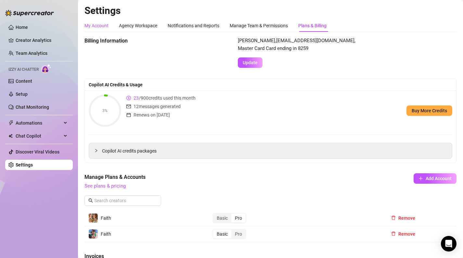
click at [105, 26] on div "My Account" at bounding box center [97, 25] width 24 height 7
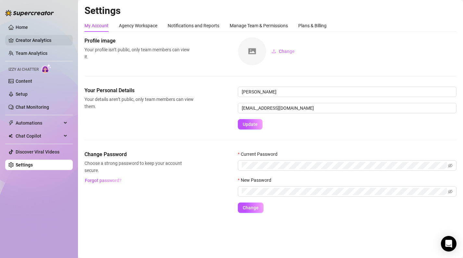
click at [42, 39] on link "Creator Analytics" at bounding box center [42, 40] width 52 height 10
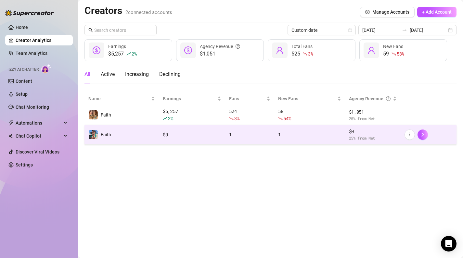
click at [112, 138] on td "Faith" at bounding box center [122, 135] width 74 height 20
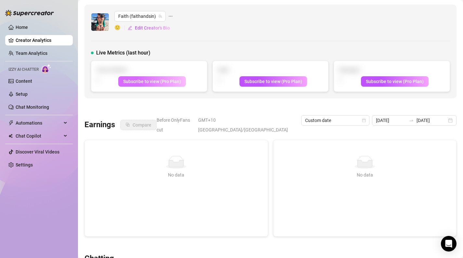
click at [152, 85] on button "Subscribe to view (Pro Plan)" at bounding box center [152, 81] width 68 height 10
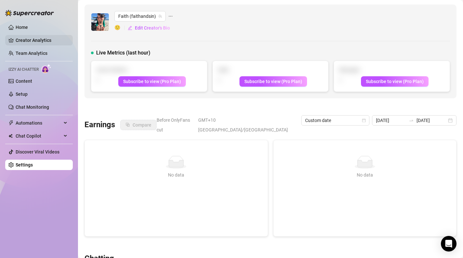
click at [24, 35] on link "Creator Analytics" at bounding box center [42, 40] width 52 height 10
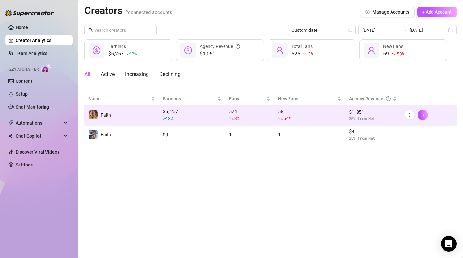
click at [148, 106] on td "Faith" at bounding box center [122, 115] width 74 height 20
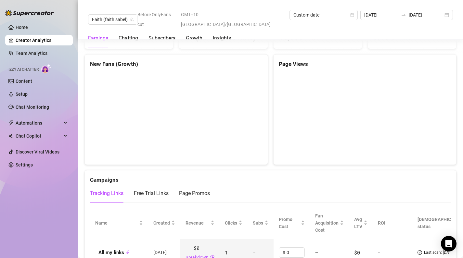
scroll to position [951, 0]
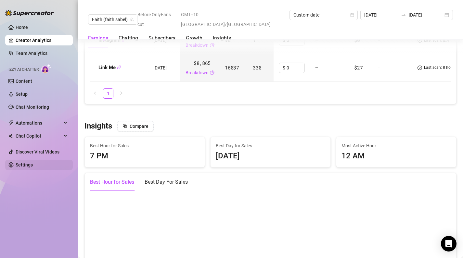
click at [33, 164] on link "Settings" at bounding box center [24, 165] width 17 height 5
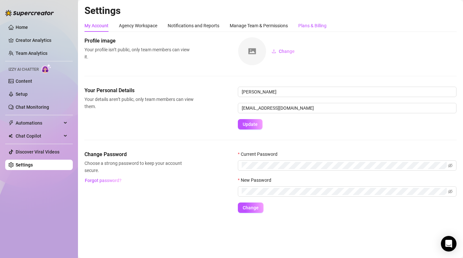
click at [311, 22] on div "Plans & Billing" at bounding box center [312, 25] width 28 height 7
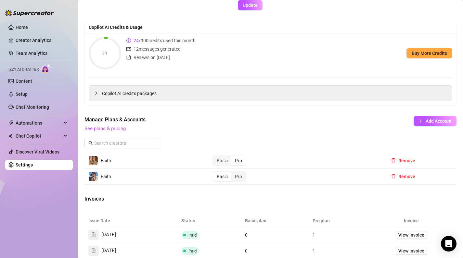
scroll to position [56, 0]
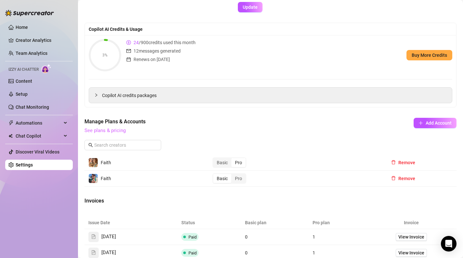
click at [118, 131] on link "See plans & pricing" at bounding box center [105, 131] width 41 height 6
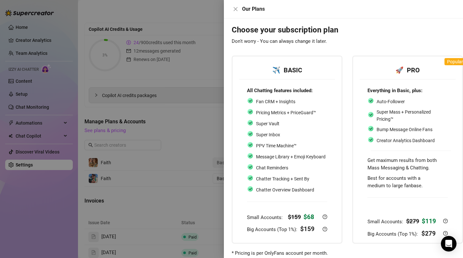
scroll to position [20, 0]
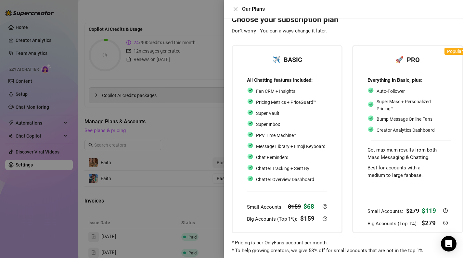
click at [191, 157] on div at bounding box center [231, 129] width 463 height 258
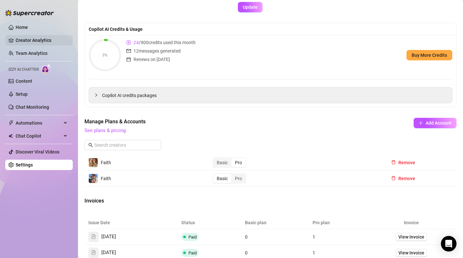
click at [39, 39] on link "Creator Analytics" at bounding box center [42, 40] width 52 height 10
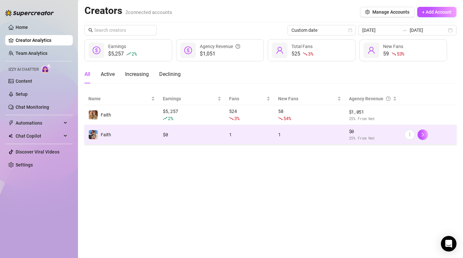
click at [163, 135] on div "$ 0" at bounding box center [192, 134] width 59 height 7
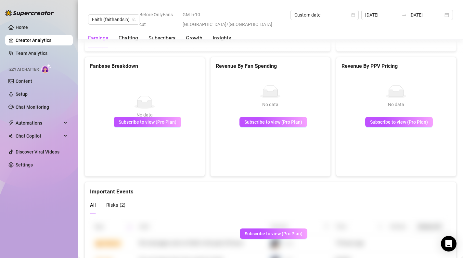
scroll to position [1155, 0]
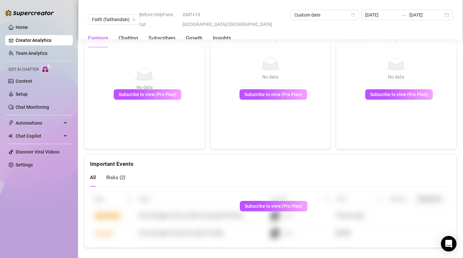
click at [124, 175] on span "Risks ( 2 )" at bounding box center [115, 178] width 19 height 6
click at [99, 171] on div "All Risks ( 2 )" at bounding box center [107, 178] width 35 height 19
click at [94, 175] on span "All" at bounding box center [93, 178] width 6 height 6
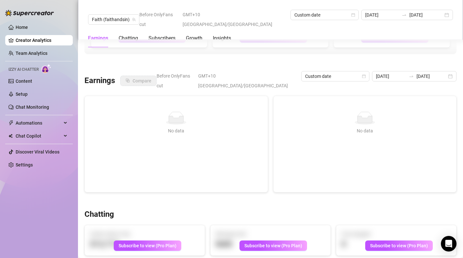
scroll to position [0, 0]
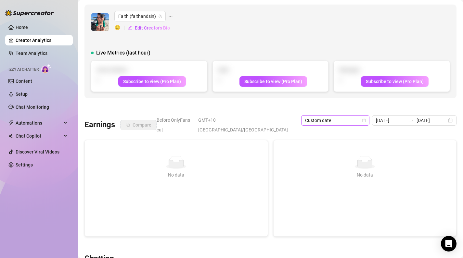
click at [365, 120] on icon "calendar" at bounding box center [364, 121] width 4 height 4
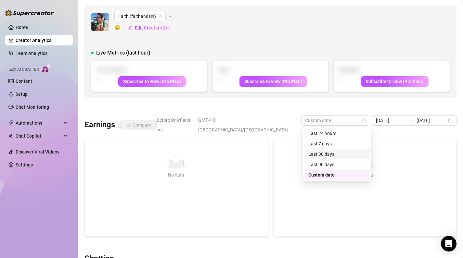
click at [336, 152] on div "Last 30 days" at bounding box center [338, 154] width 58 height 7
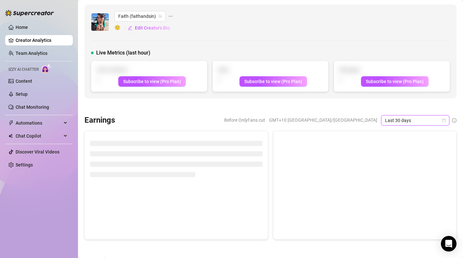
click at [19, 172] on ul "Home Creator Analytics Team Analytics Izzy AI Chatter Content Setup Chat Monito…" at bounding box center [39, 96] width 68 height 153
click at [24, 168] on link "Settings" at bounding box center [24, 165] width 17 height 5
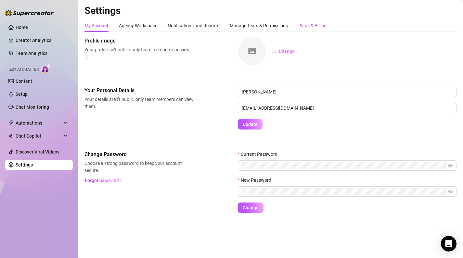
click at [311, 23] on div "Plans & Billing" at bounding box center [312, 25] width 28 height 7
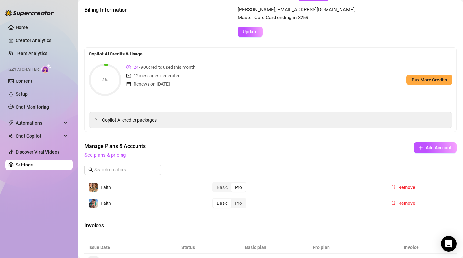
scroll to position [46, 0]
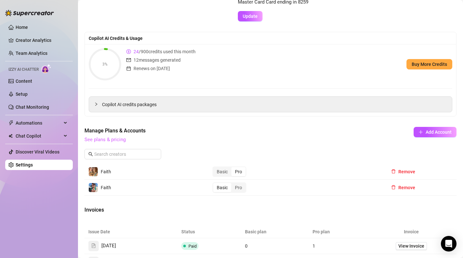
click at [116, 142] on link "See plans & pricing" at bounding box center [105, 140] width 41 height 6
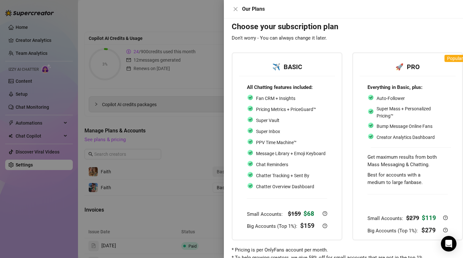
scroll to position [24, 0]
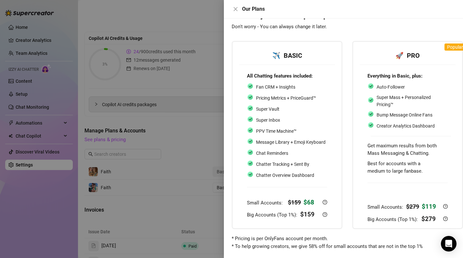
click at [206, 158] on div at bounding box center [231, 129] width 463 height 258
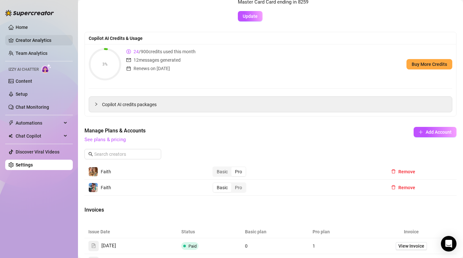
click at [33, 44] on link "Creator Analytics" at bounding box center [42, 40] width 52 height 10
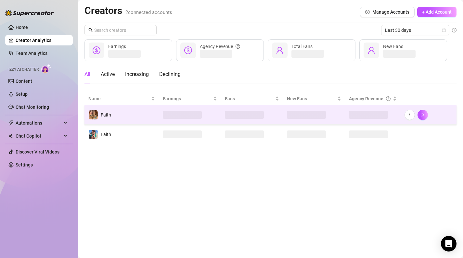
click at [130, 117] on td "Faith" at bounding box center [122, 115] width 74 height 20
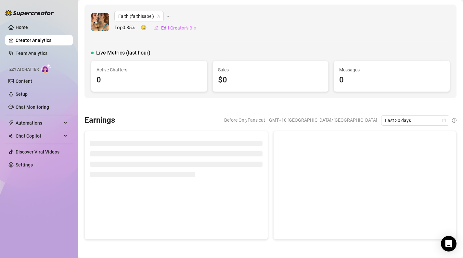
click at [46, 158] on ul "Home Creator Analytics Team Analytics Izzy AI Chatter Content Setup Chat Monito…" at bounding box center [39, 96] width 68 height 153
click at [33, 163] on link "Settings" at bounding box center [24, 165] width 17 height 5
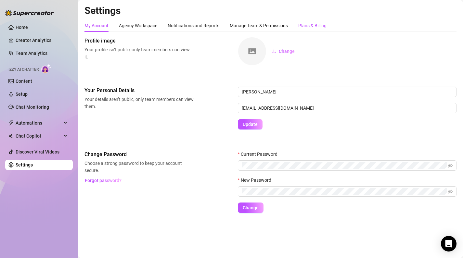
click at [312, 25] on div "Plans & Billing" at bounding box center [312, 25] width 28 height 7
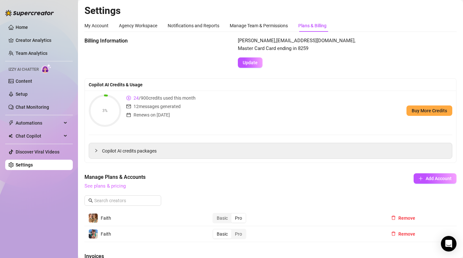
click at [119, 187] on link "See plans & pricing" at bounding box center [105, 186] width 41 height 6
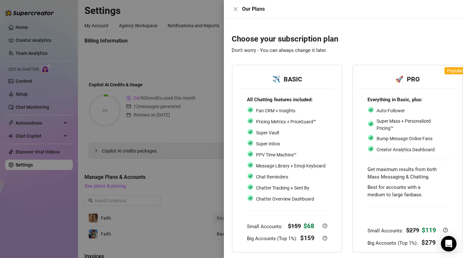
click at [181, 157] on div at bounding box center [231, 129] width 463 height 258
